Goal: Information Seeking & Learning: Find specific fact

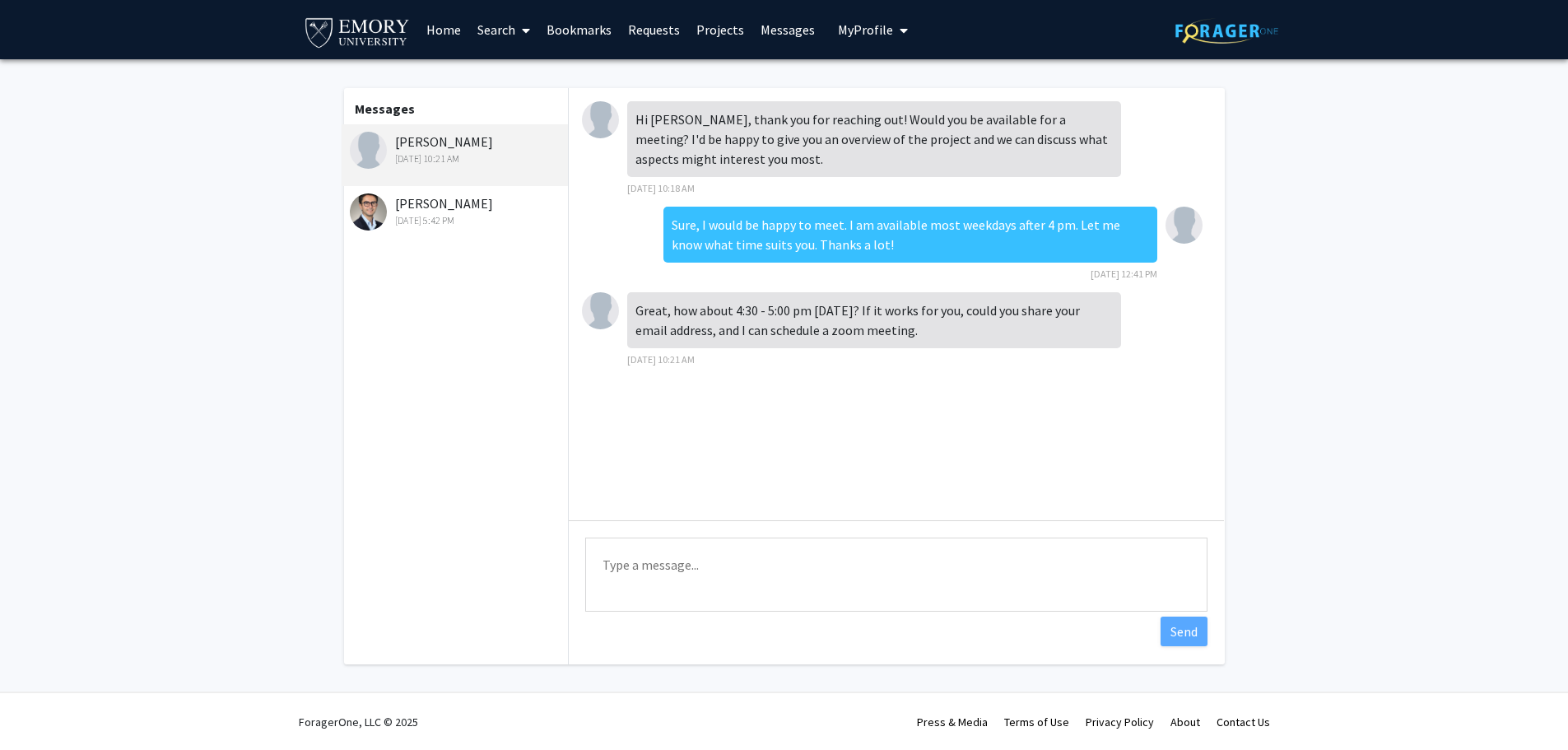
click at [686, 583] on textarea "Type a message" at bounding box center [896, 574] width 622 height 74
click at [908, 569] on textarea "Sure, that works. My email is [PERSON_NAME][EMAIL_ADDRESS][DOMAIN_NAME]" at bounding box center [896, 574] width 622 height 74
type textarea "Sure, that works. My email is [PERSON_NAME][EMAIL_ADDRESS][DOMAIN_NAME]. See yo…"
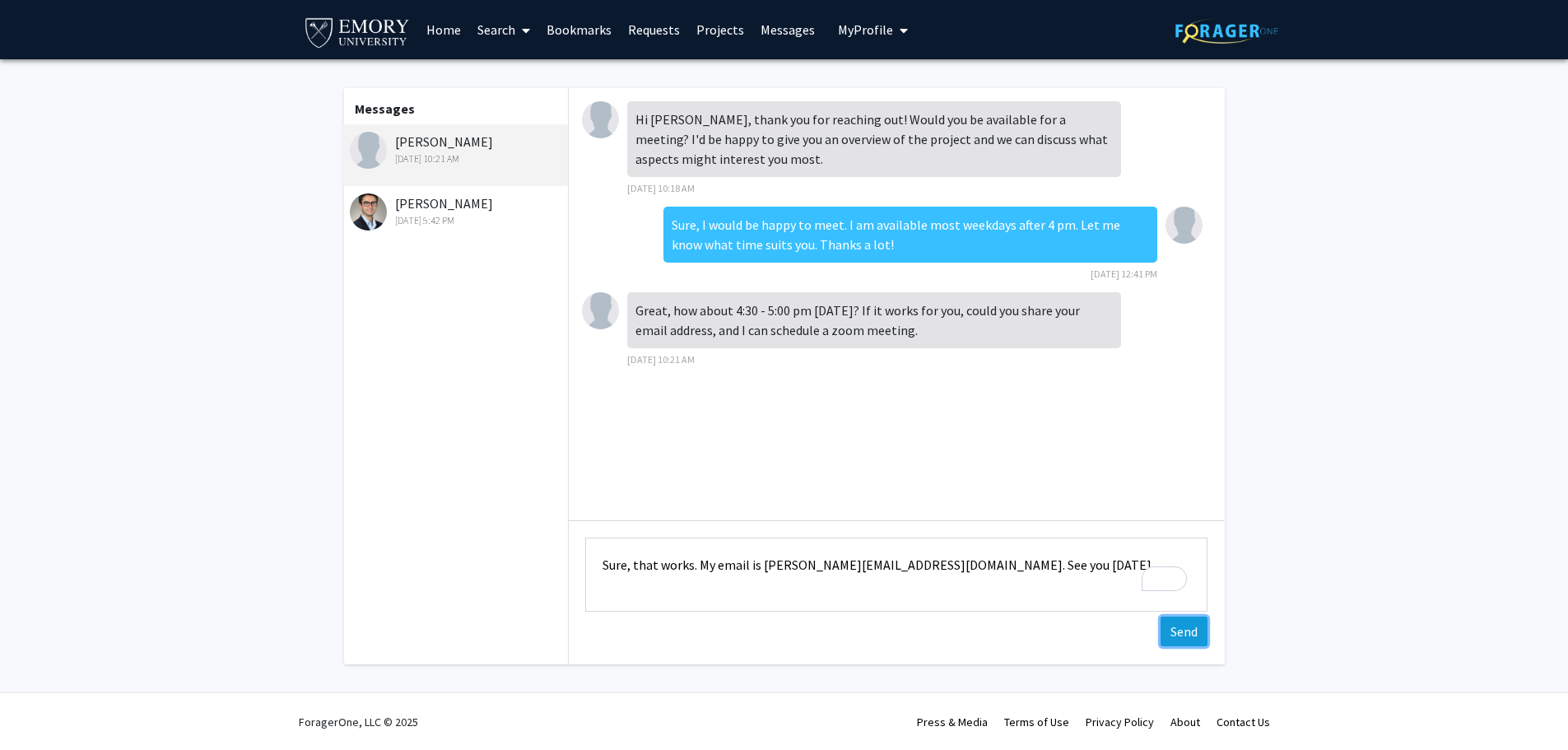
click at [1172, 625] on button "Send" at bounding box center [1184, 631] width 47 height 30
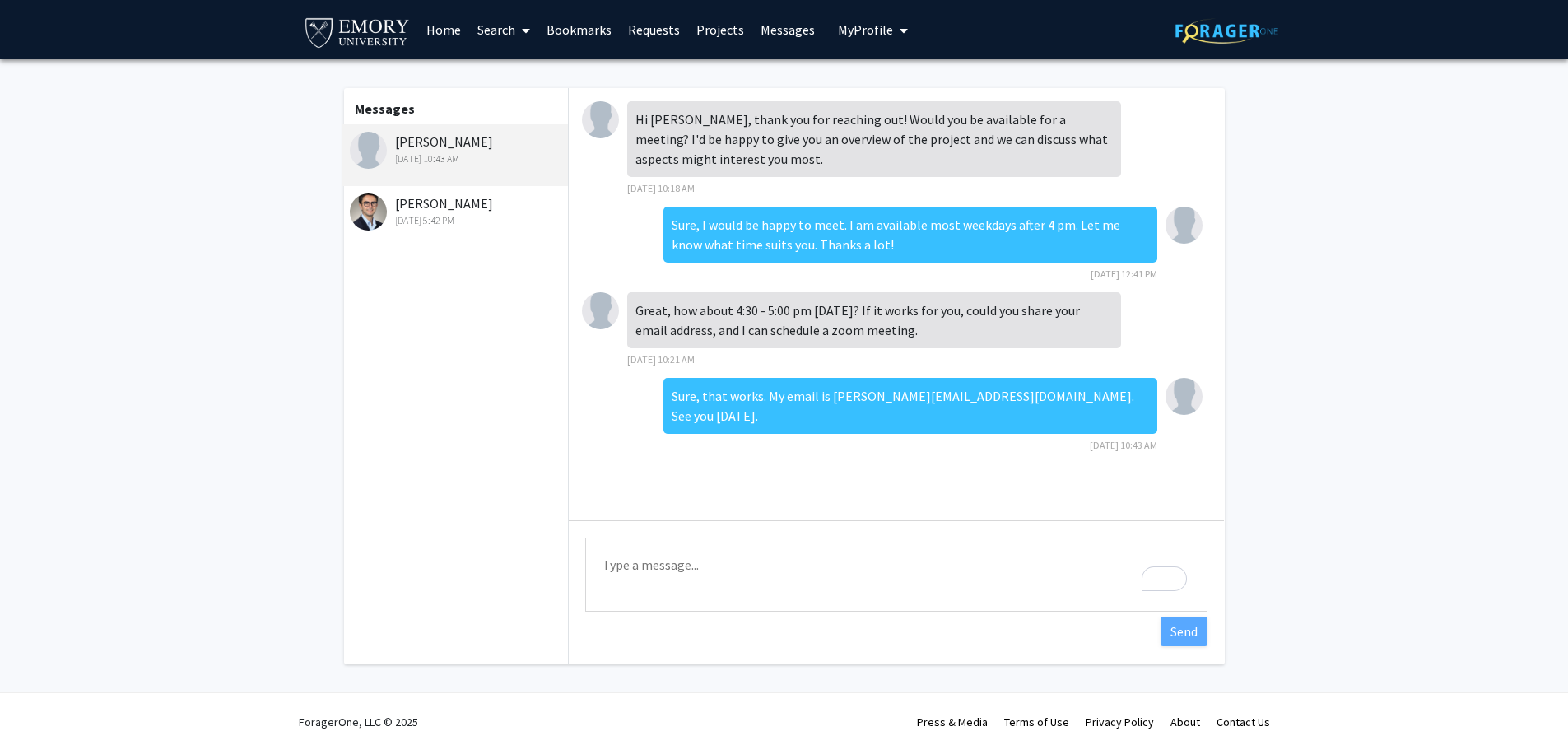
click at [597, 308] on img at bounding box center [600, 311] width 37 height 37
click at [434, 137] on div "[PERSON_NAME] [DATE] 10:43 AM" at bounding box center [457, 150] width 215 height 35
click at [625, 31] on link "Requests" at bounding box center [654, 30] width 69 height 58
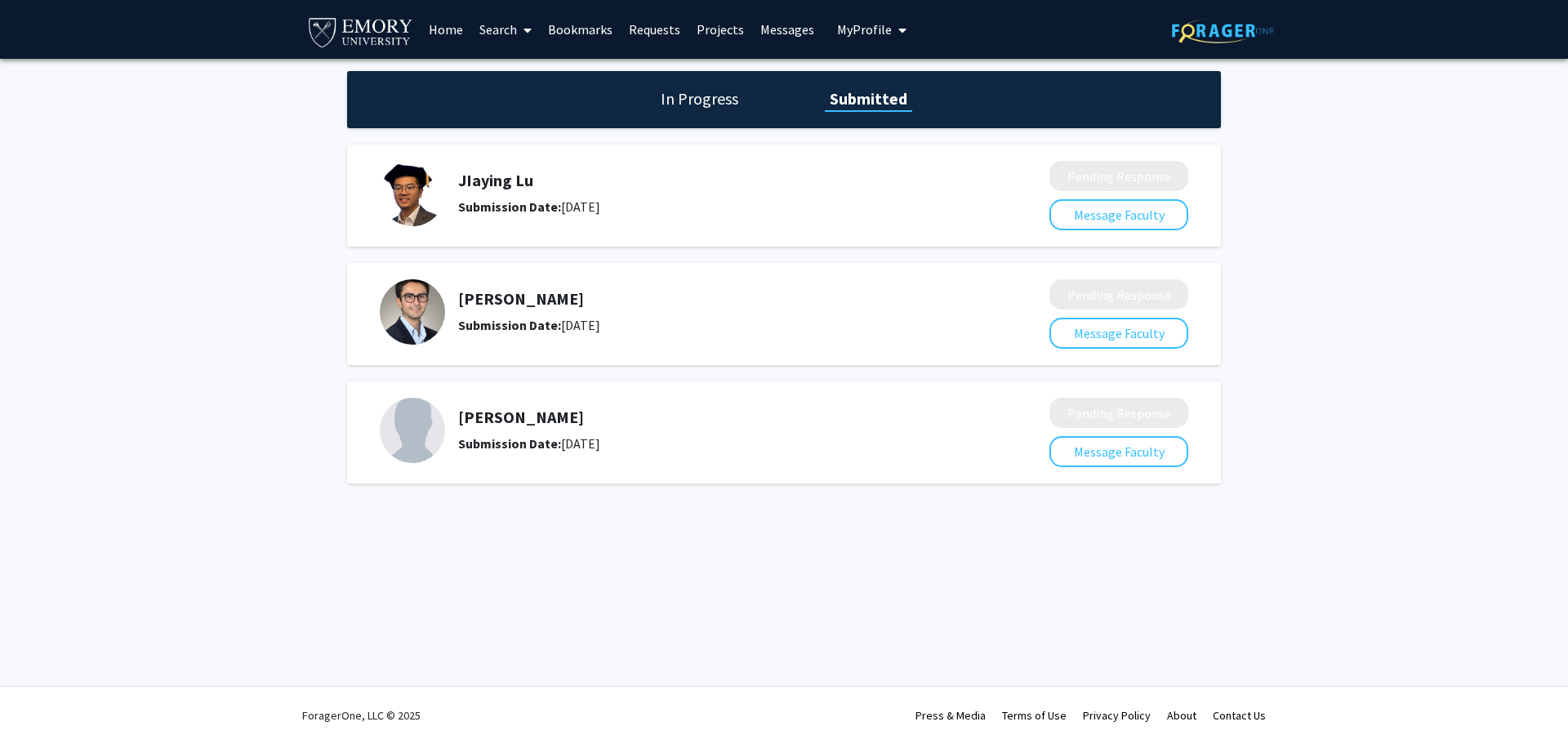
click at [487, 423] on h5 "[PERSON_NAME]" at bounding box center [710, 417] width 504 height 19
click at [418, 442] on img at bounding box center [413, 431] width 65 height 65
click at [516, 455] on div "[PERSON_NAME] Submission Date: [DATE]" at bounding box center [704, 431] width 647 height 65
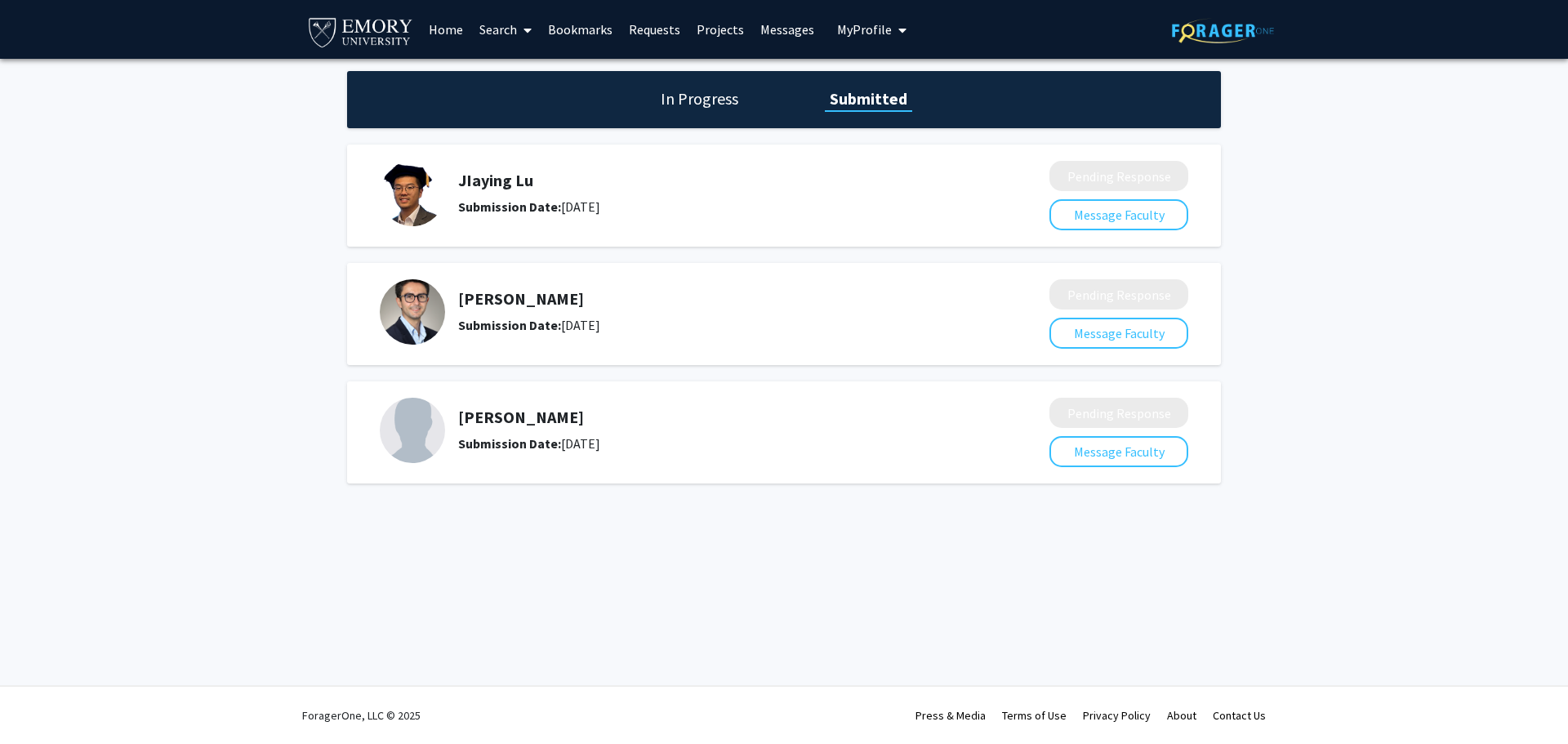
click at [517, 36] on link "Search" at bounding box center [505, 30] width 69 height 57
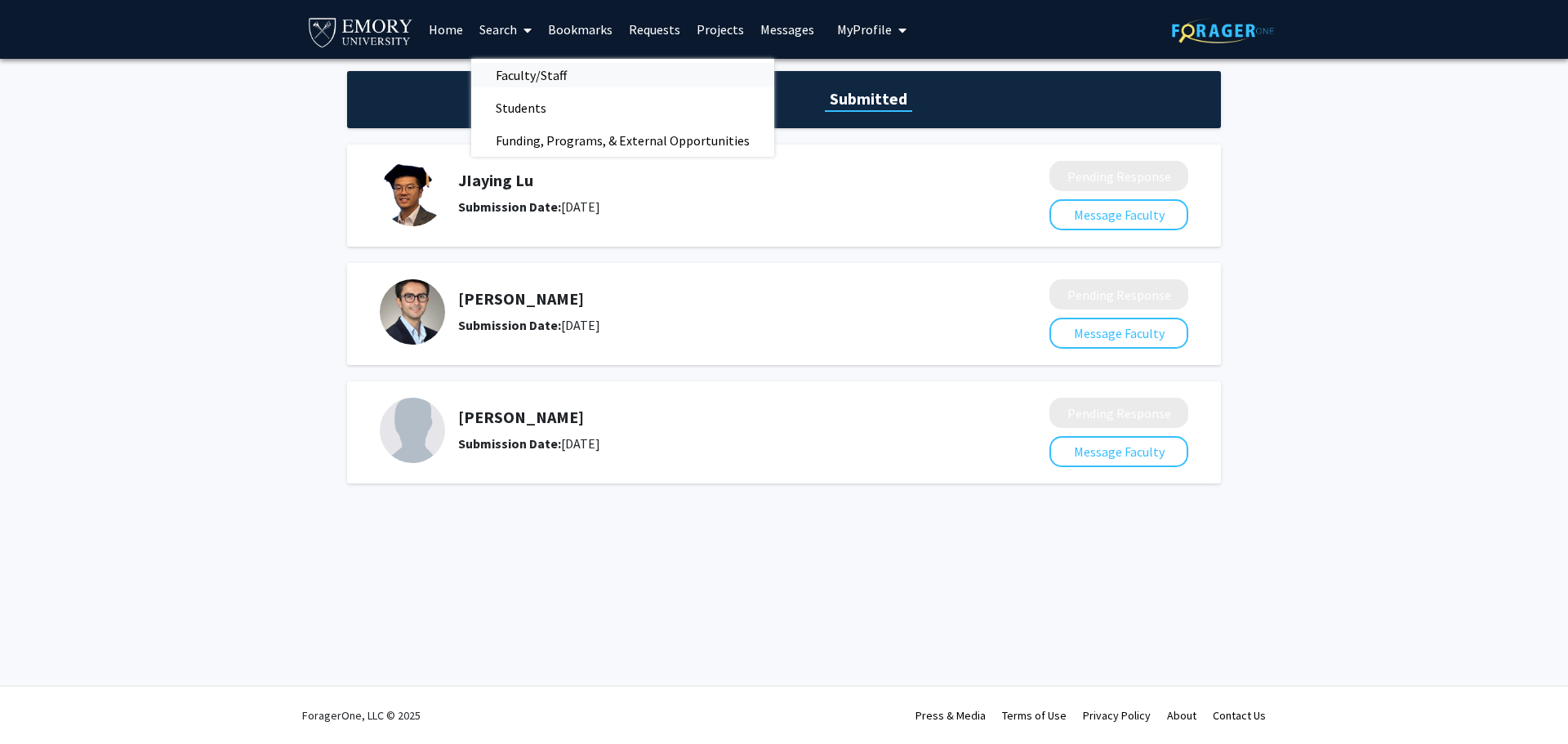
click at [523, 82] on span "Faculty/Staff" at bounding box center [530, 75] width 120 height 33
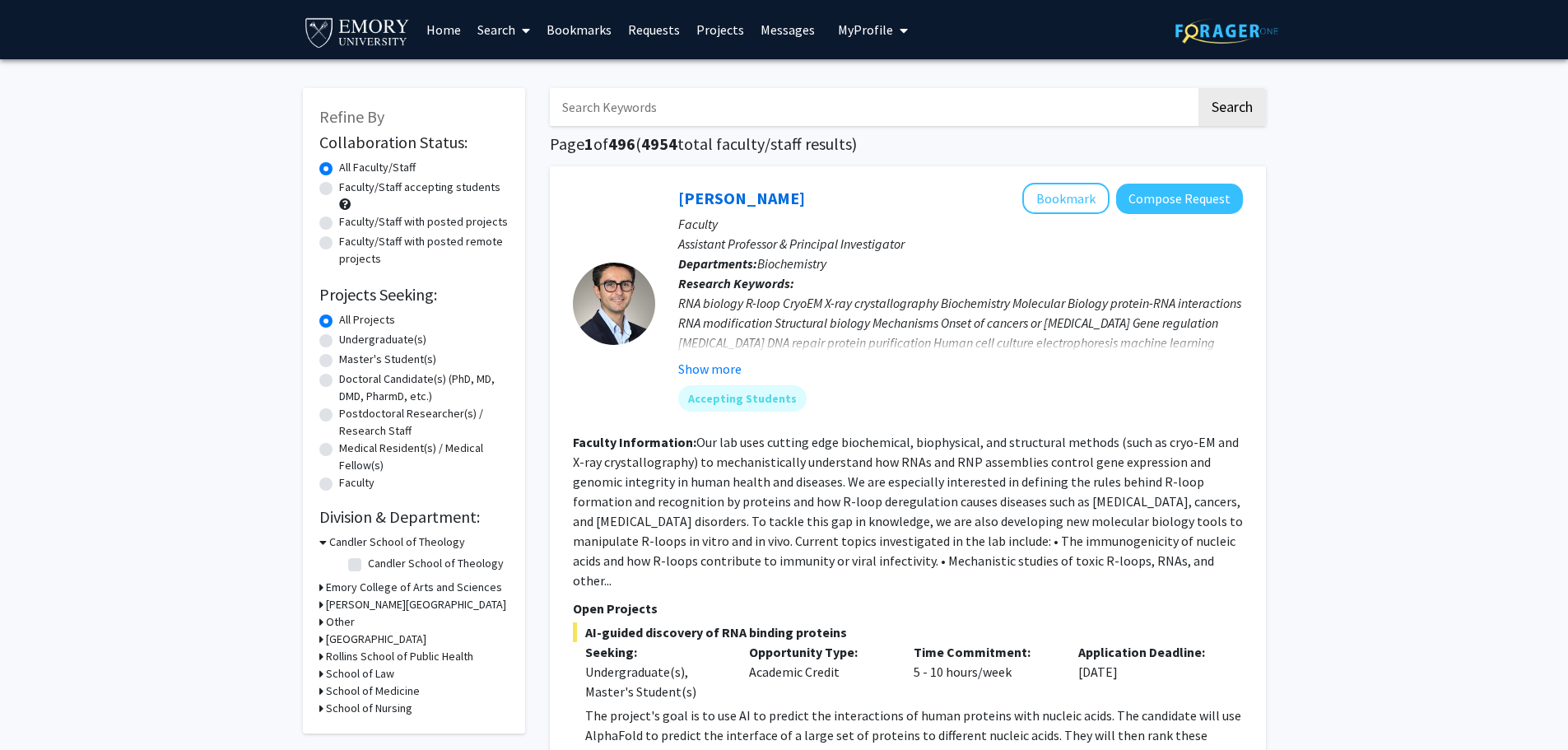
click at [632, 113] on input "Search Keywords" at bounding box center [873, 106] width 646 height 38
type input "[PERSON_NAME]"
click at [1198, 88] on button "Search" at bounding box center [1232, 106] width 68 height 38
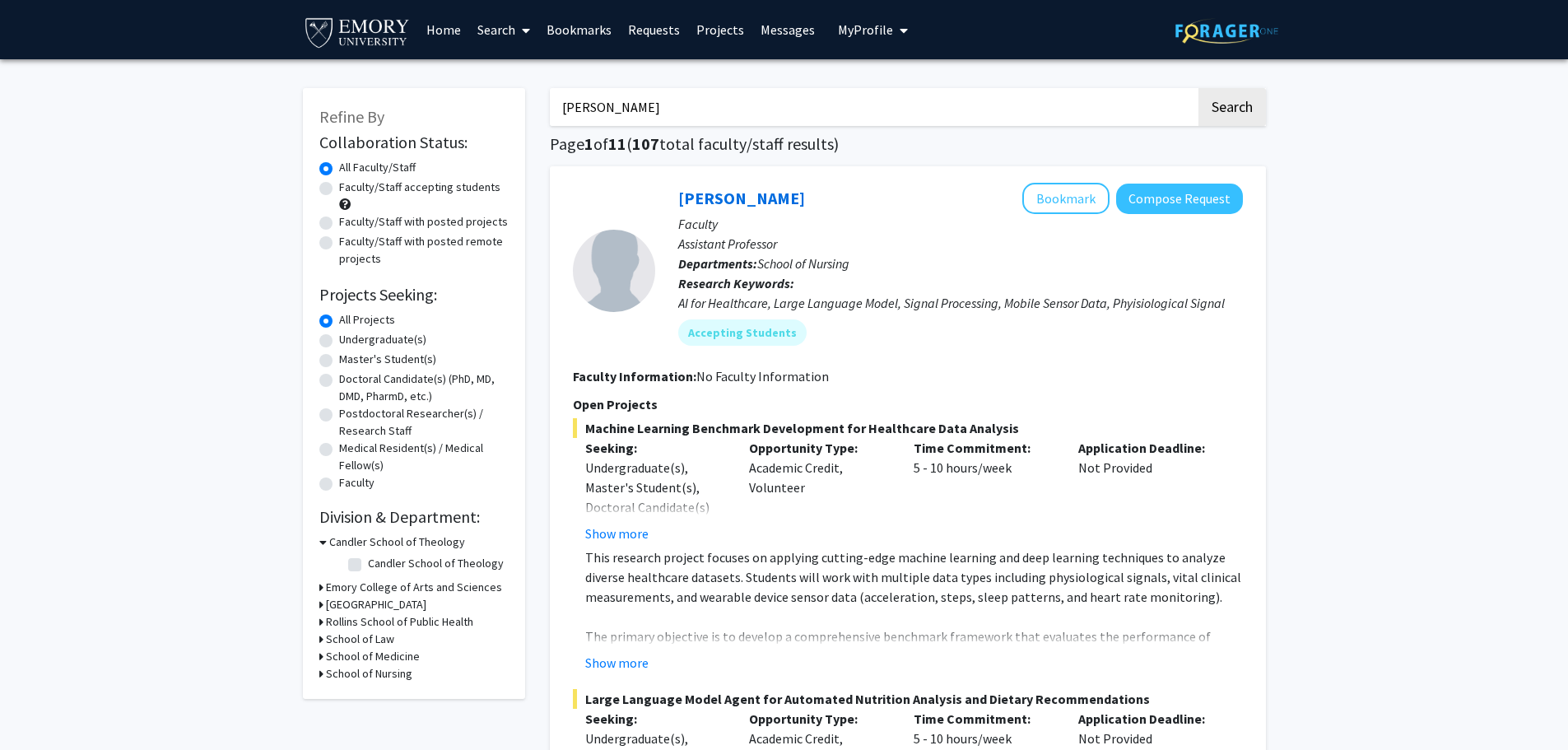
click at [437, 29] on link "Home" at bounding box center [443, 30] width 51 height 58
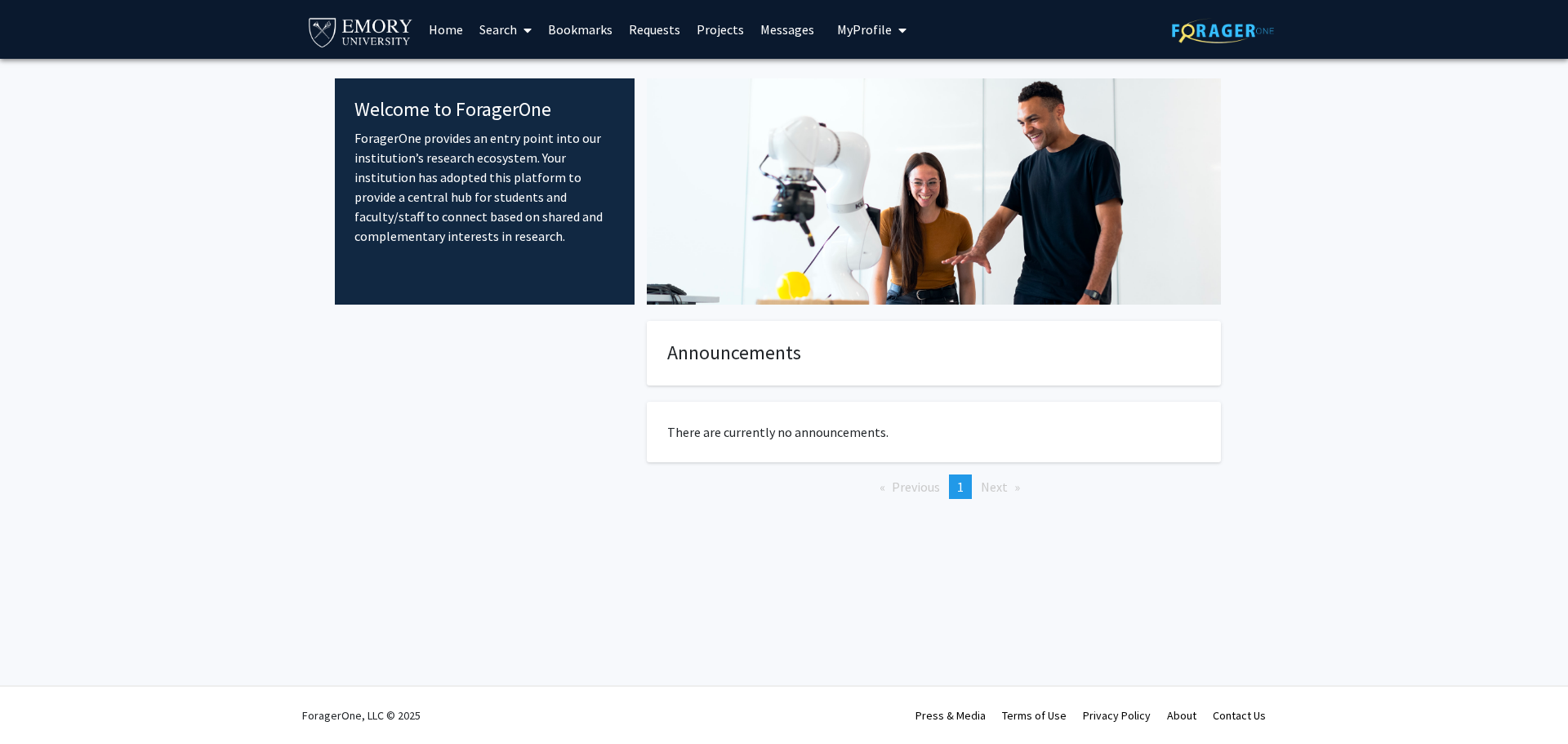
click at [445, 32] on link "Home" at bounding box center [445, 30] width 51 height 57
click at [498, 28] on link "Search" at bounding box center [505, 30] width 69 height 57
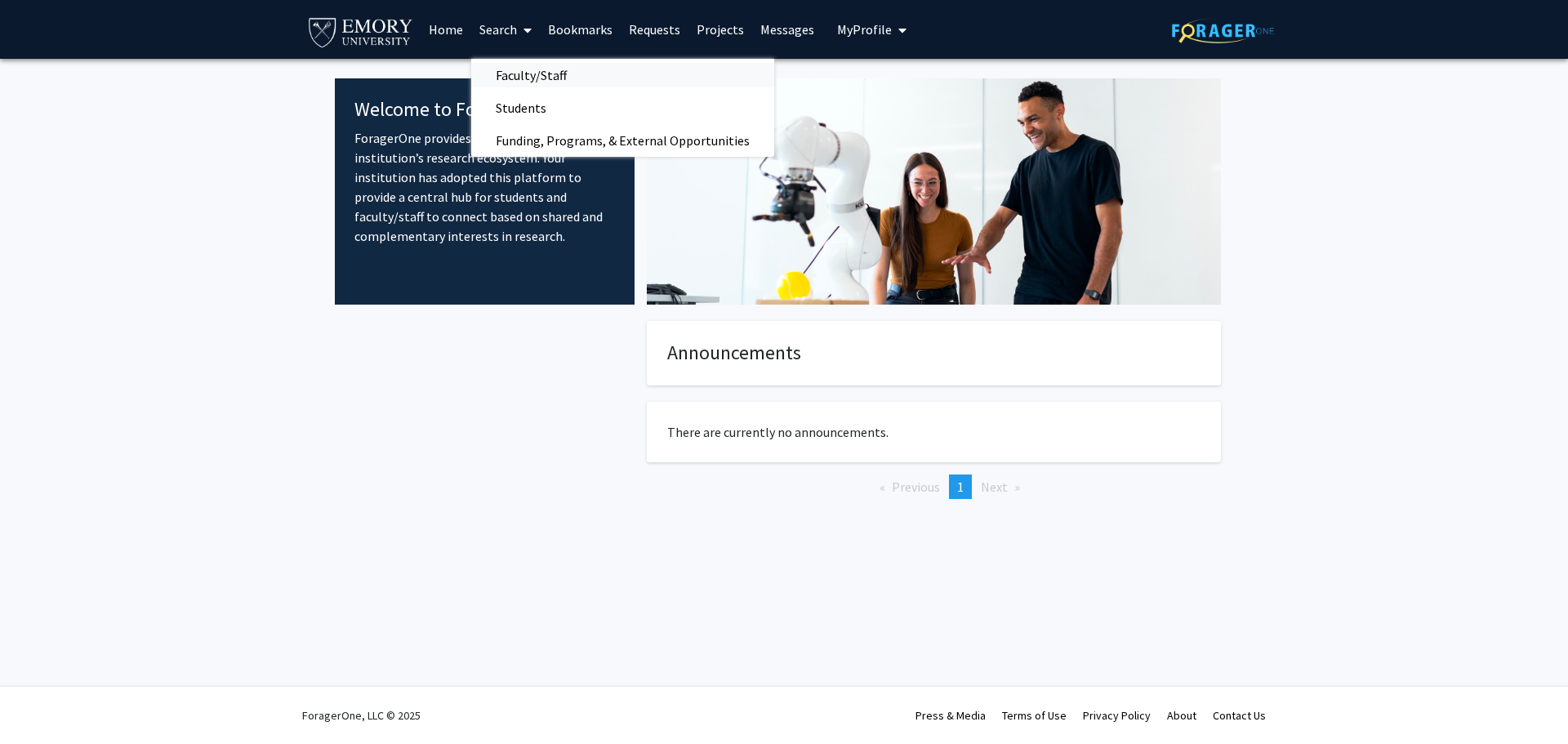
click at [515, 81] on span "Faculty/Staff" at bounding box center [530, 75] width 120 height 33
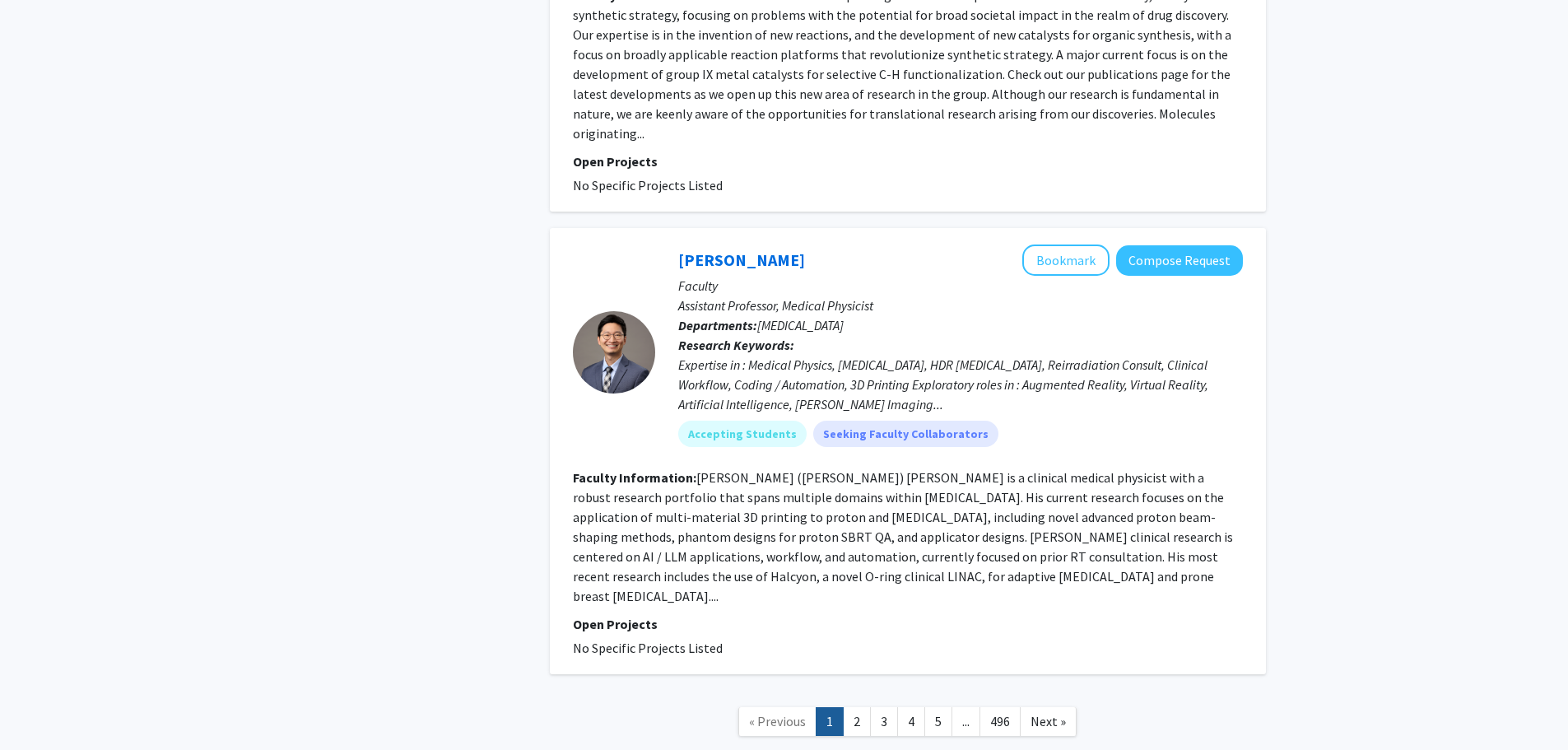
scroll to position [5268, 0]
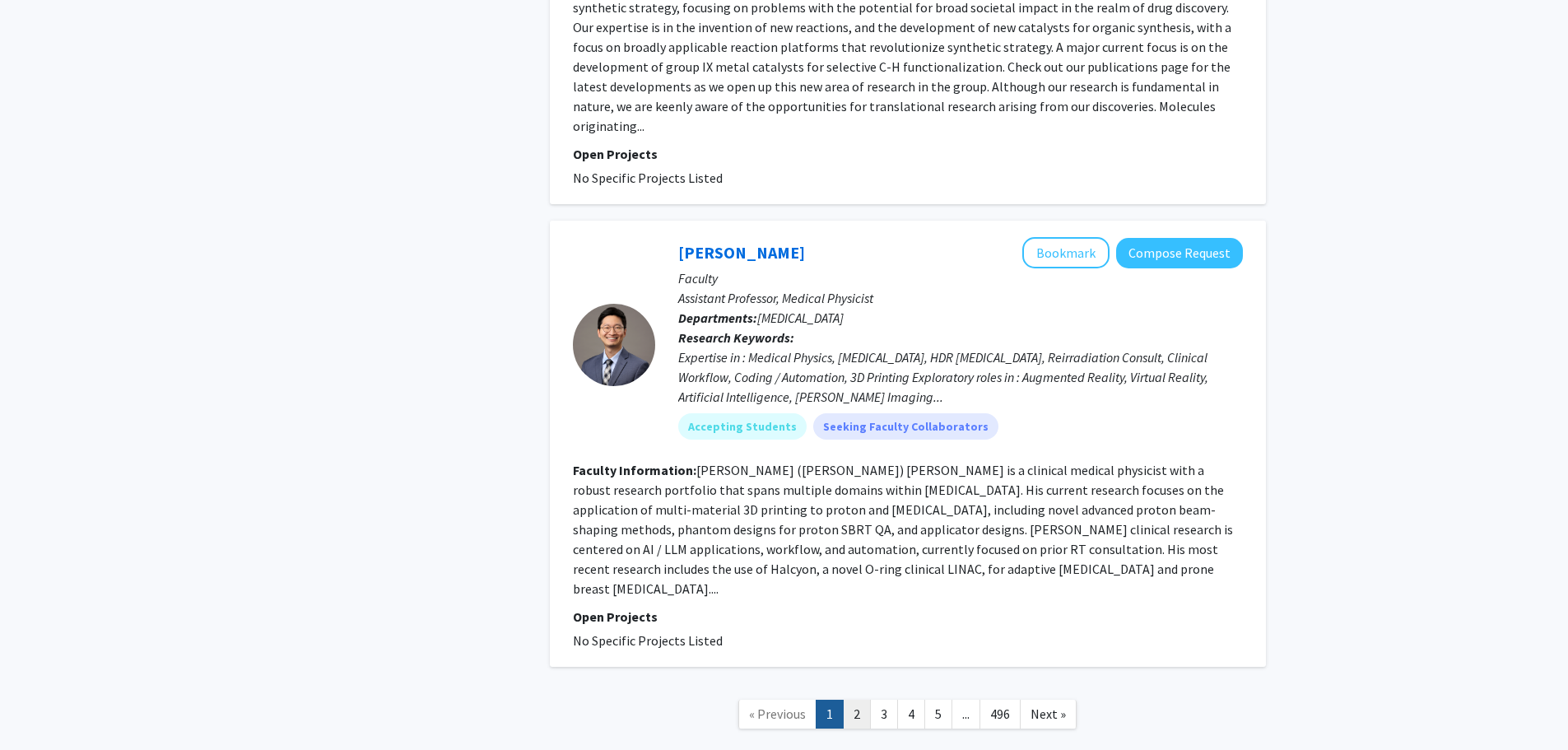
click at [854, 700] on link "2" at bounding box center [857, 714] width 28 height 29
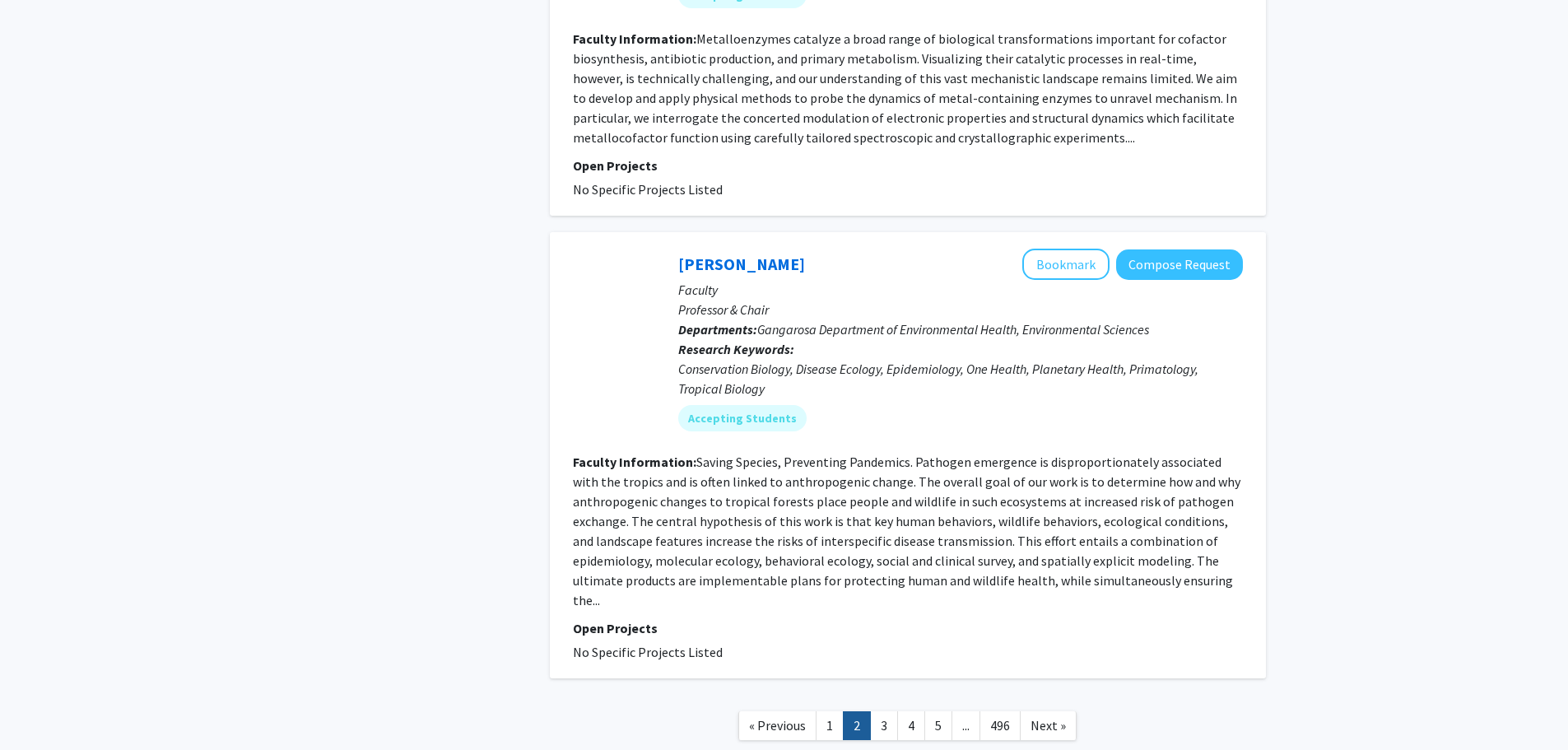
scroll to position [3479, 0]
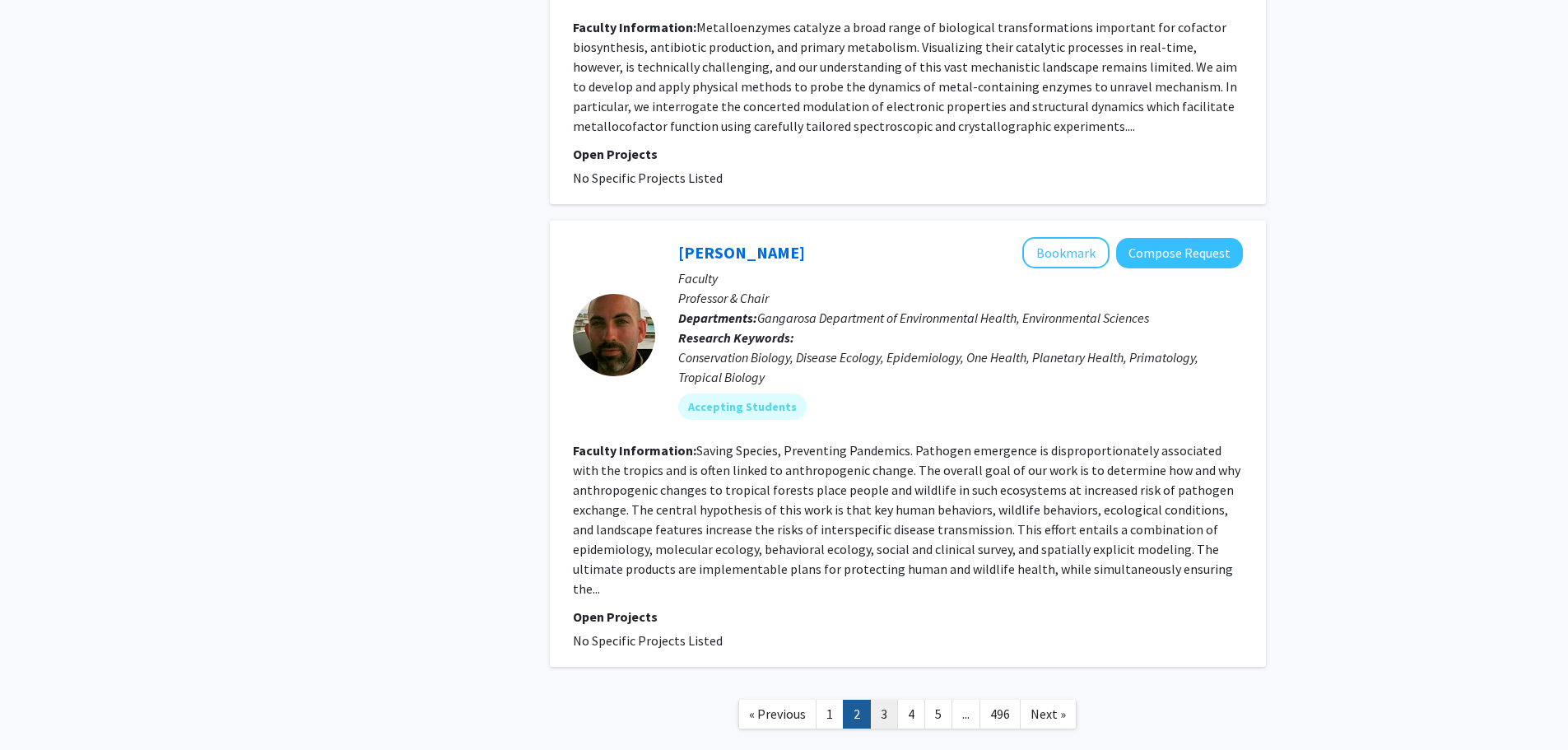
click at [882, 700] on link "3" at bounding box center [884, 714] width 28 height 29
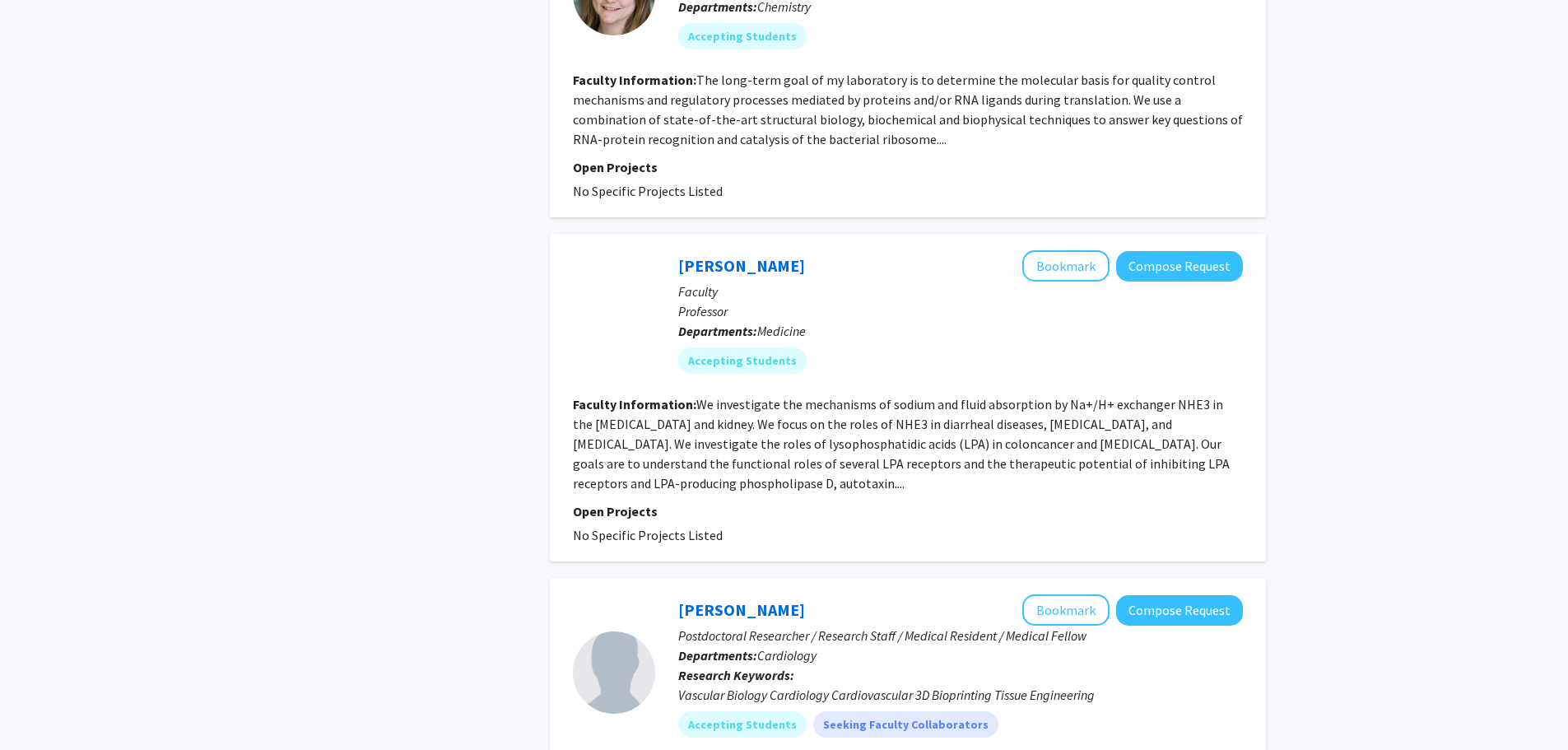
scroll to position [1812, 0]
